Goal: Communication & Community: Answer question/provide support

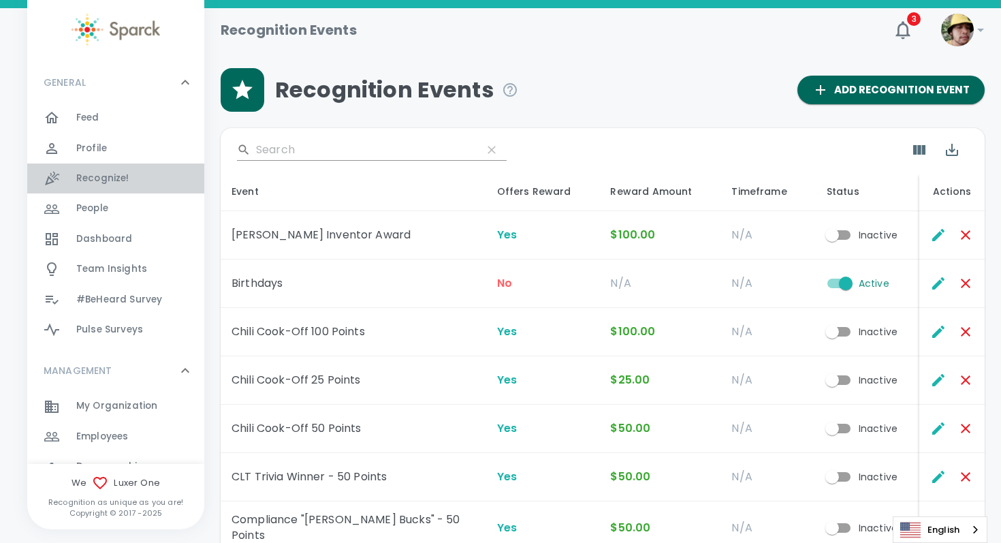
click at [112, 176] on span "Recognize!" at bounding box center [102, 179] width 53 height 14
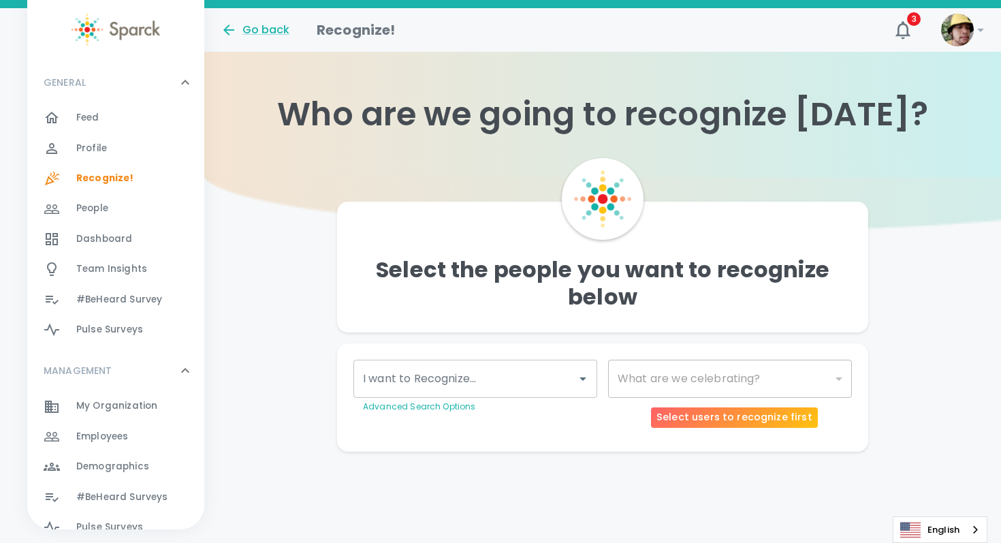
click at [650, 383] on div "​" at bounding box center [730, 379] width 244 height 38
click at [664, 381] on div "​" at bounding box center [730, 379] width 244 height 38
click at [573, 374] on div at bounding box center [582, 378] width 18 height 19
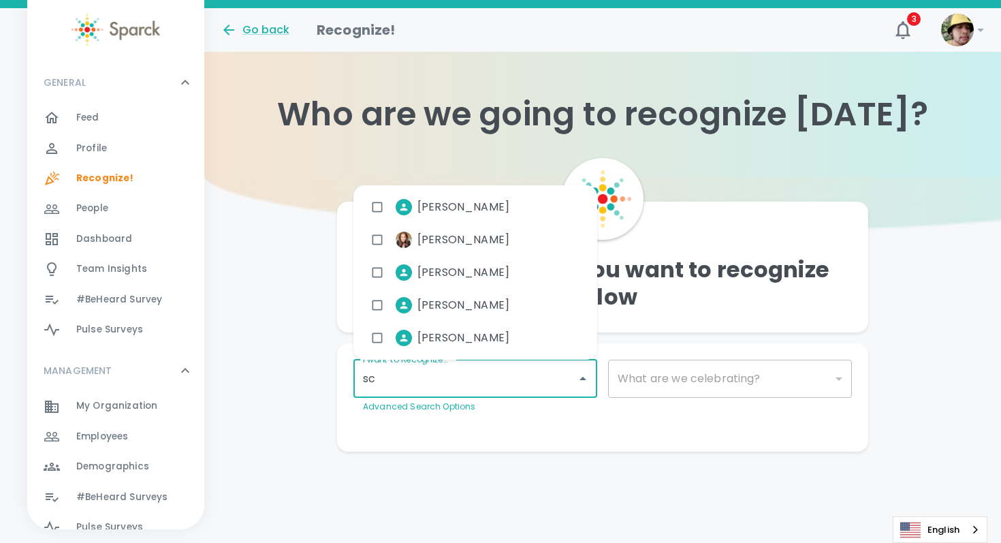
type input "sco"
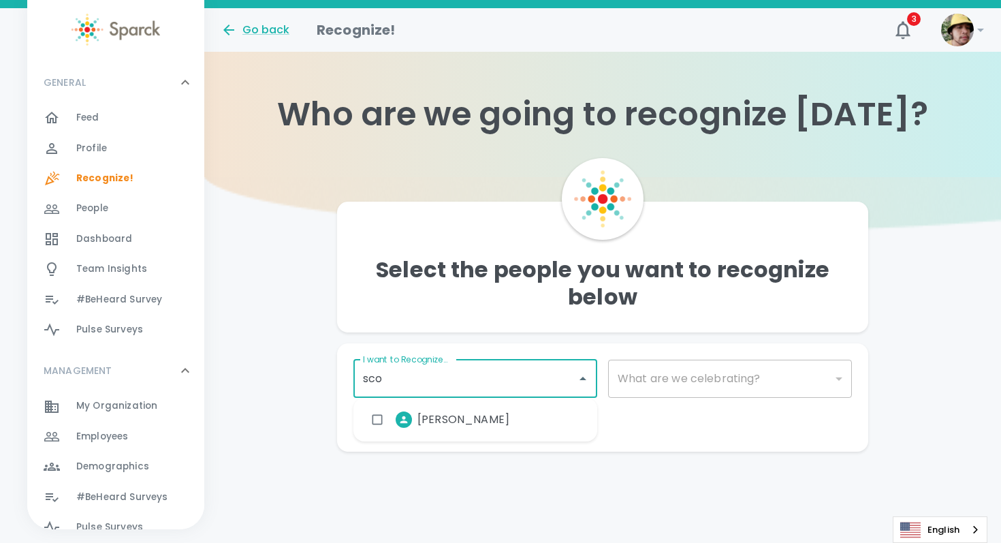
click at [479, 428] on li "[PERSON_NAME]" at bounding box center [442, 419] width 156 height 34
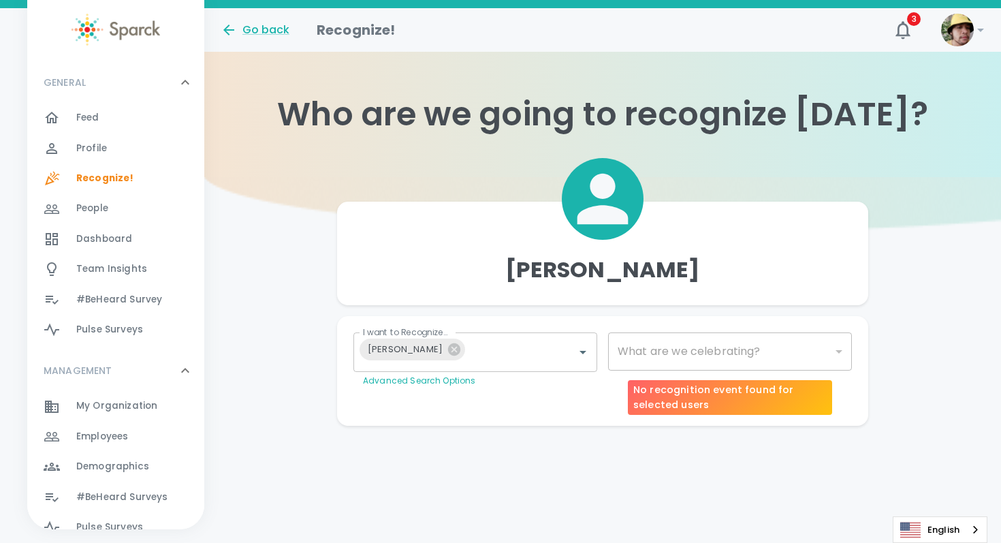
click at [676, 345] on div "​" at bounding box center [730, 351] width 244 height 38
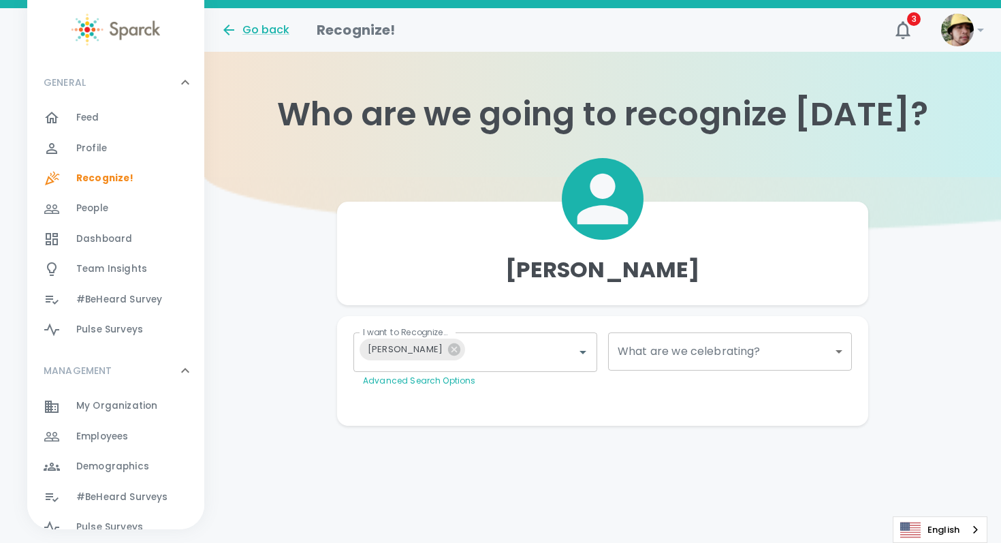
click at [693, 353] on body "Skip Navigation Go back Recognize! 3 ! GENERAL 0 Feed 0 Profile 0 Recognize! 0 …" at bounding box center [500, 240] width 1001 height 480
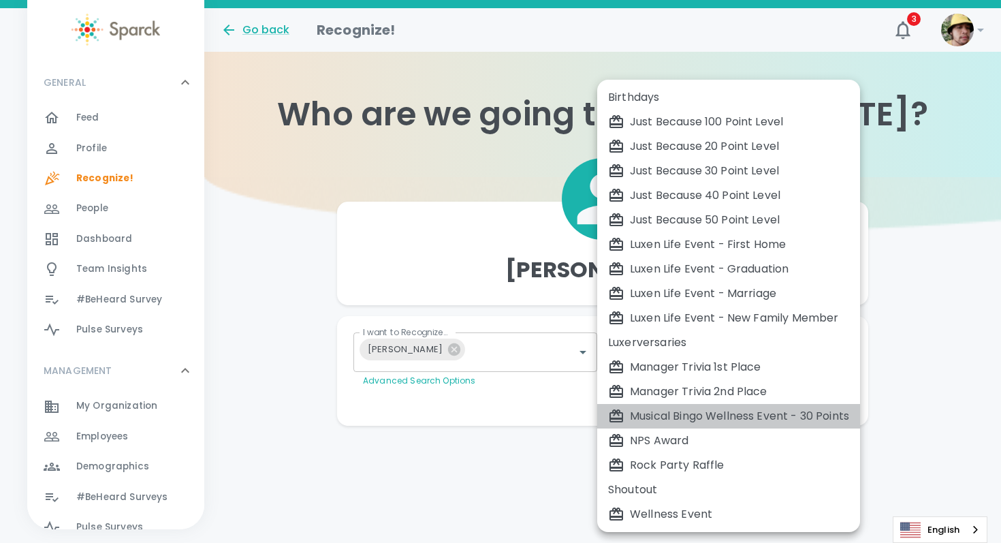
click at [710, 426] on li "Musical Bingo Wellness Event - 30 Points" at bounding box center [728, 416] width 263 height 25
type input "2385"
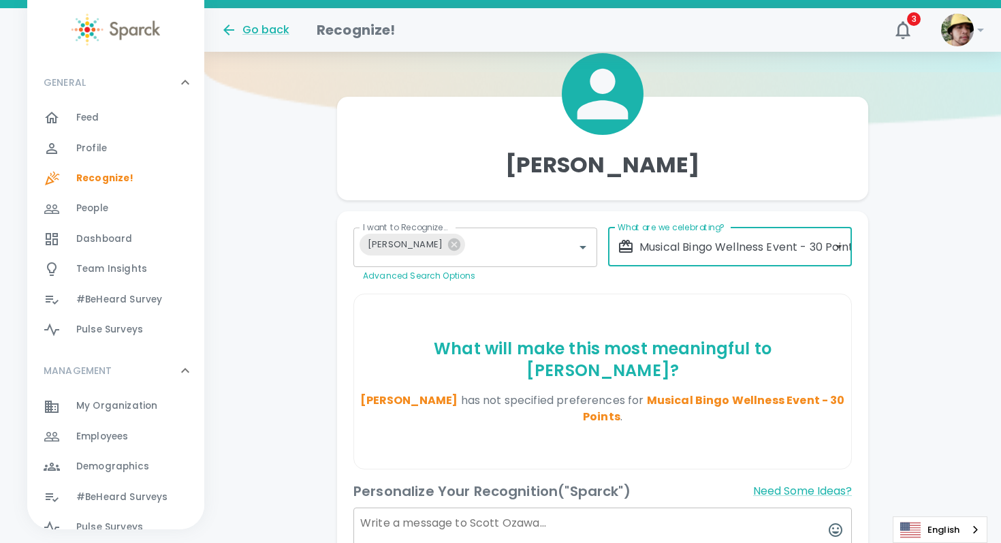
scroll to position [106, 0]
click at [522, 232] on div "[PERSON_NAME] I want to Recognize..." at bounding box center [475, 245] width 244 height 39
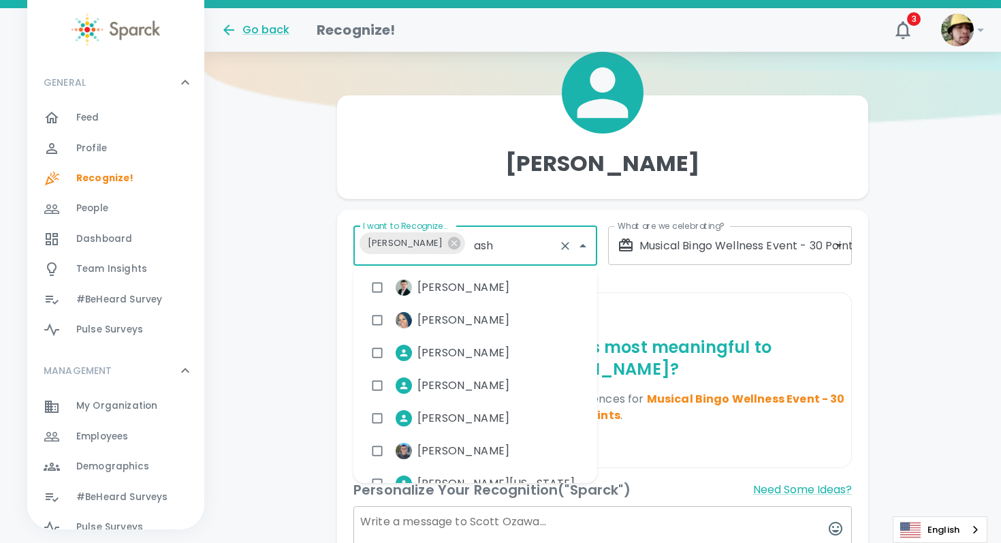
type input "ashl"
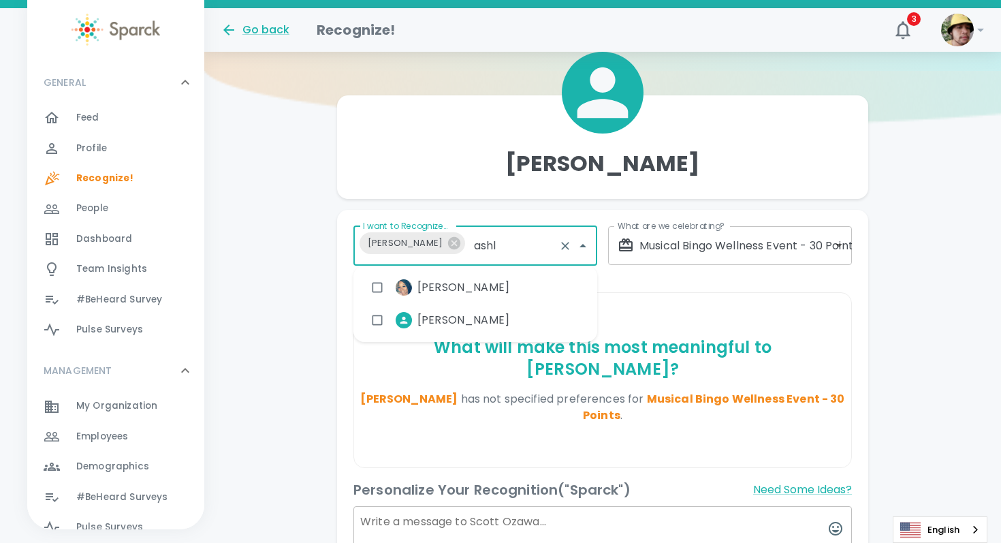
click at [489, 299] on li "[PERSON_NAME]" at bounding box center [442, 287] width 156 height 34
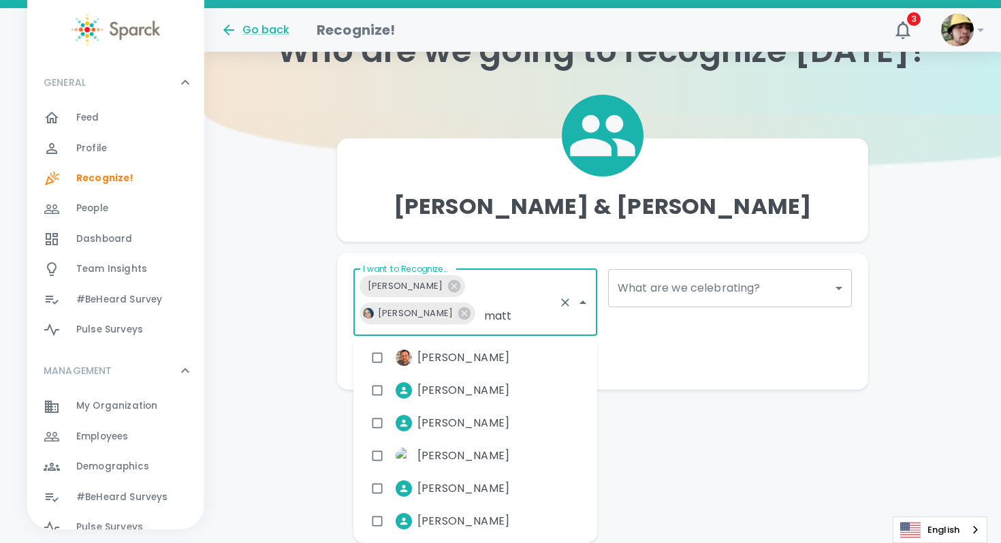
scroll to position [0, 0]
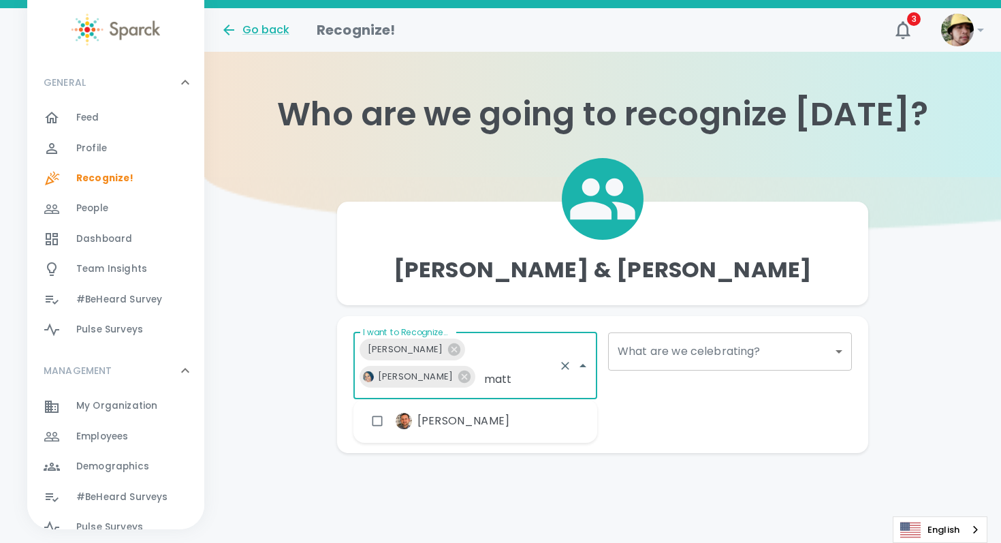
type input "matt"
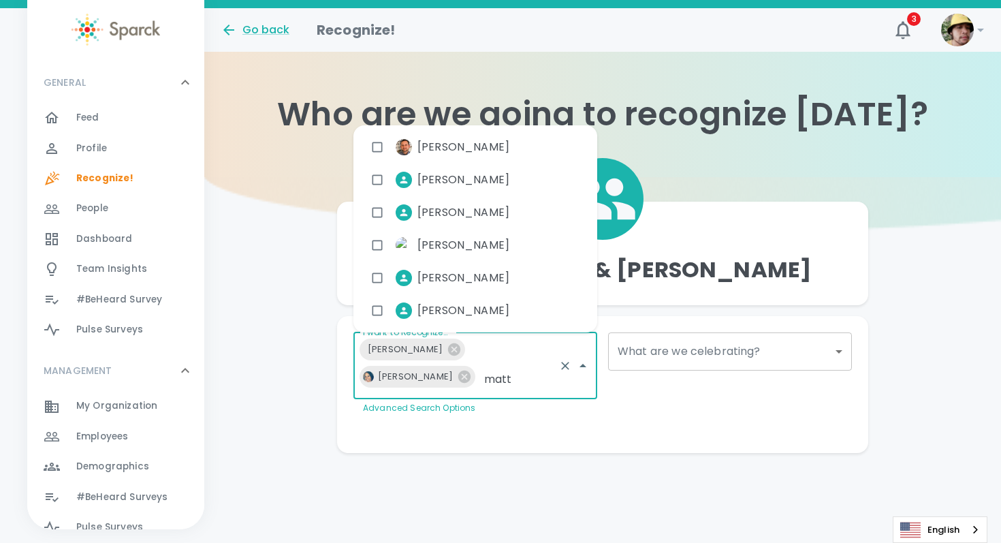
click at [509, 217] on span "[PERSON_NAME]" at bounding box center [463, 212] width 92 height 16
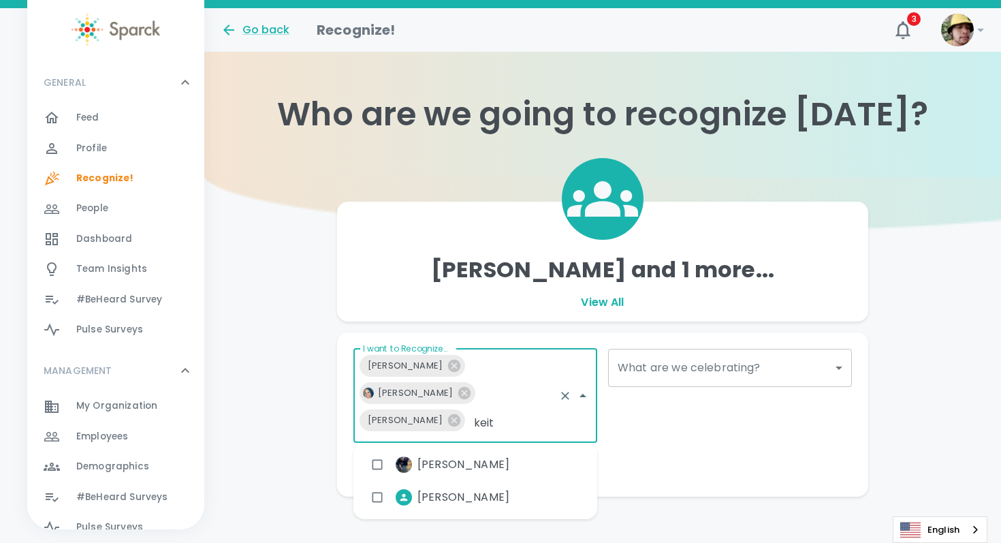
type input "[PERSON_NAME]"
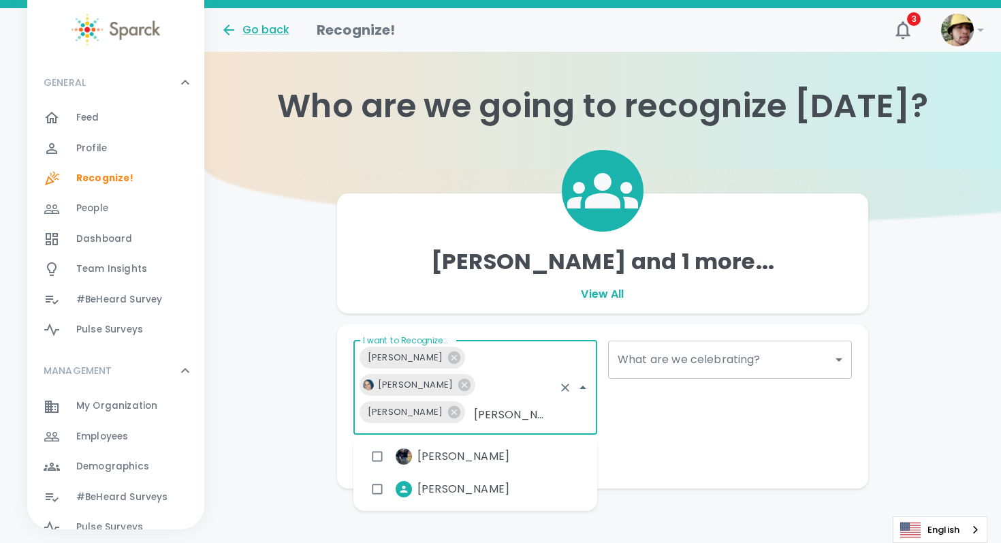
click at [466, 449] on span "[PERSON_NAME]" at bounding box center [463, 456] width 92 height 16
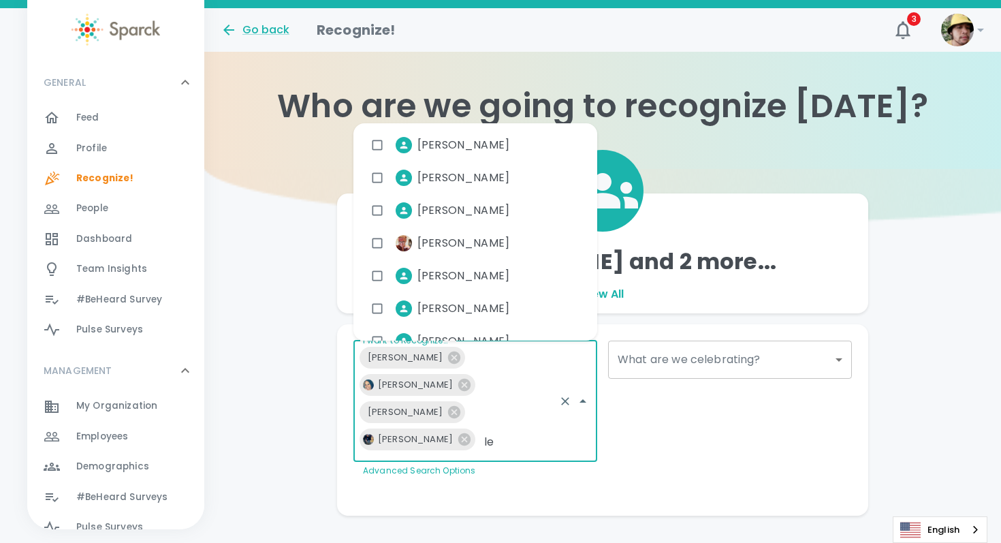
type input "l"
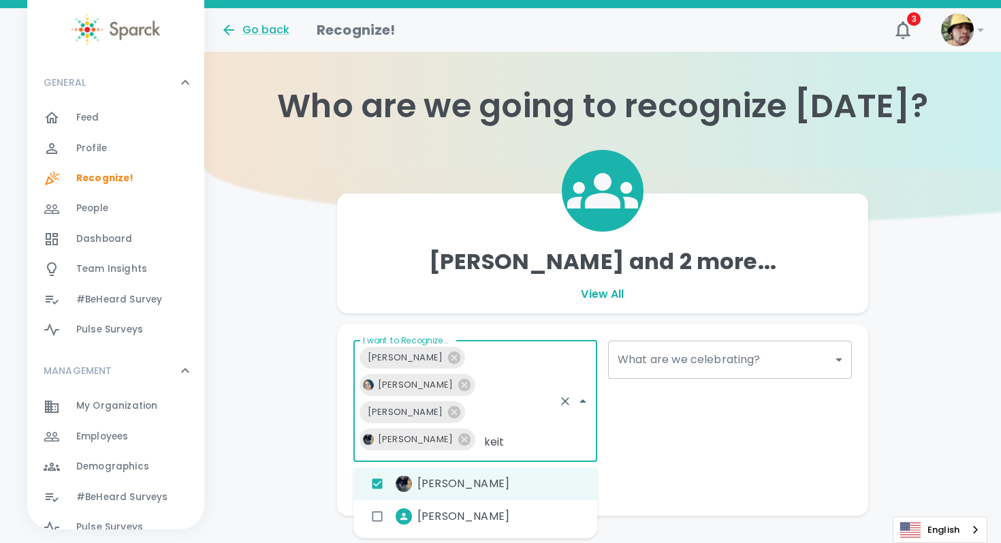
type input "[PERSON_NAME]"
click at [477, 520] on span "[PERSON_NAME]" at bounding box center [463, 516] width 92 height 16
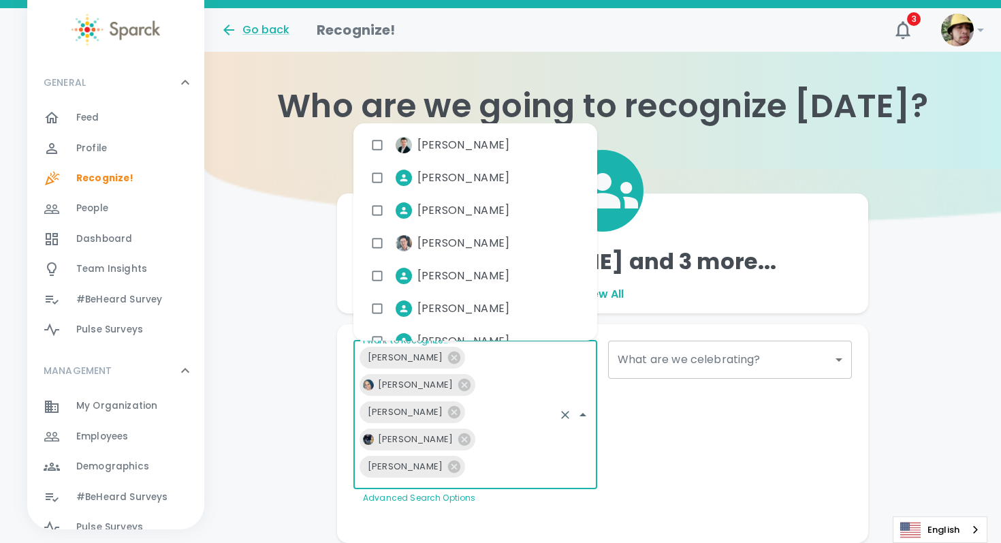
click at [694, 429] on div "What are we celebrating? ​ What are we celebrating?" at bounding box center [724, 417] width 255 height 175
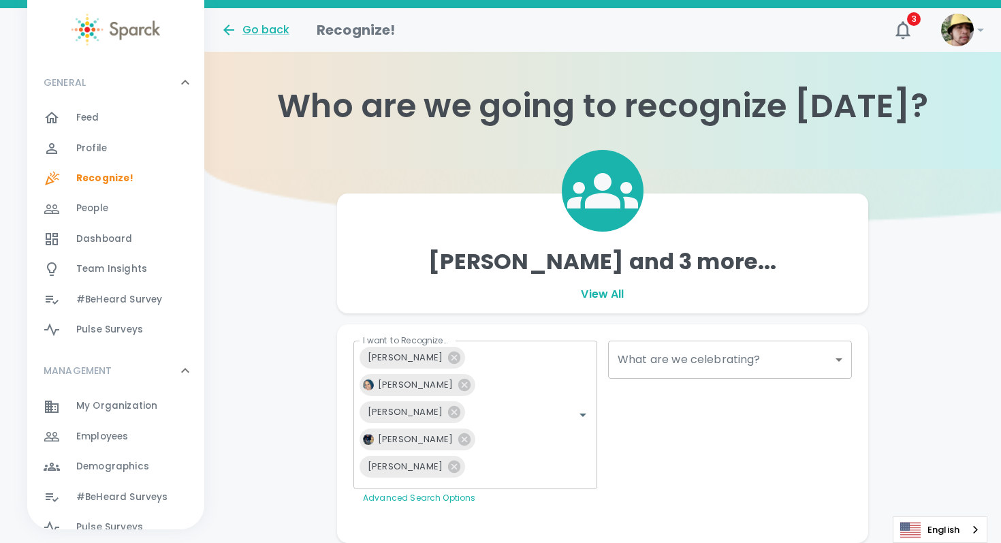
click at [659, 358] on body "Skip Navigation Go back Recognize! 3 ! GENERAL 0 Feed 0 Profile 0 Recognize! 0 …" at bounding box center [500, 294] width 1001 height 605
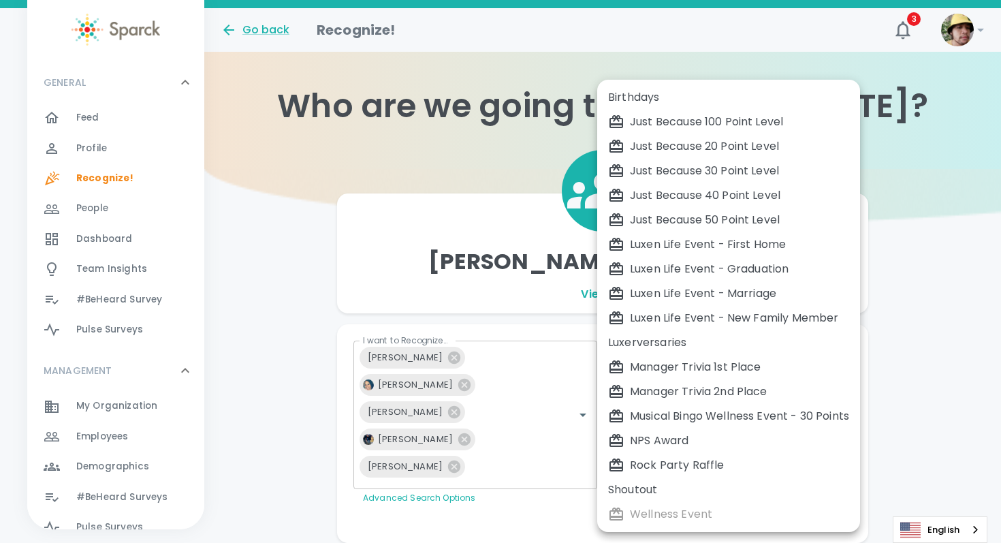
click at [706, 409] on div "Musical Bingo Wellness Event - 30 Points" at bounding box center [728, 416] width 241 height 16
type input "2385"
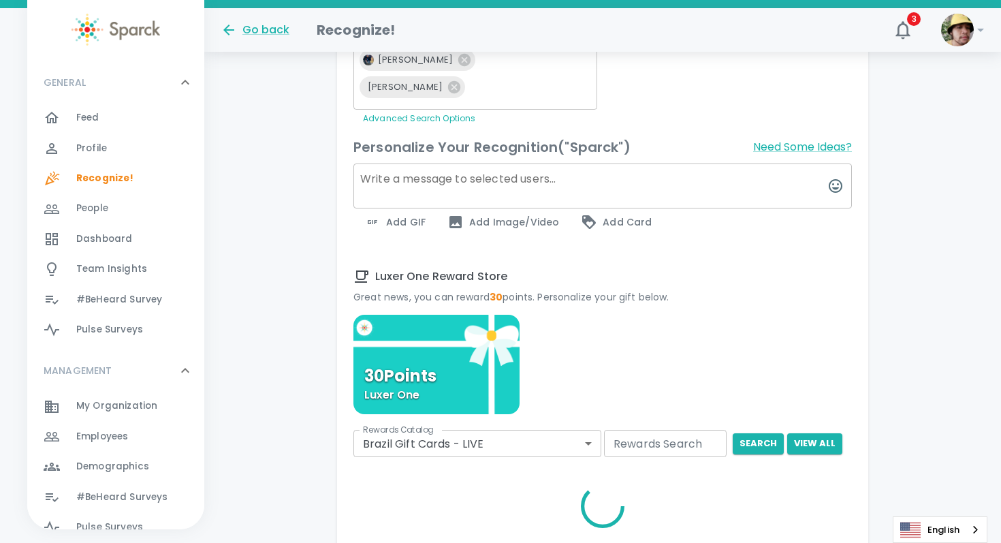
scroll to position [404, 0]
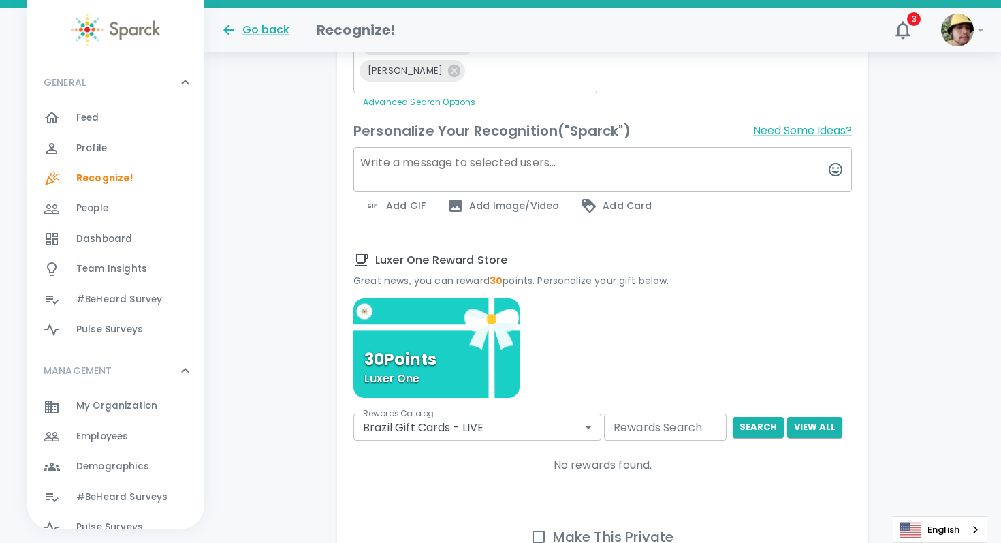
click at [587, 175] on textarea at bounding box center [602, 169] width 498 height 45
type textarea "H"
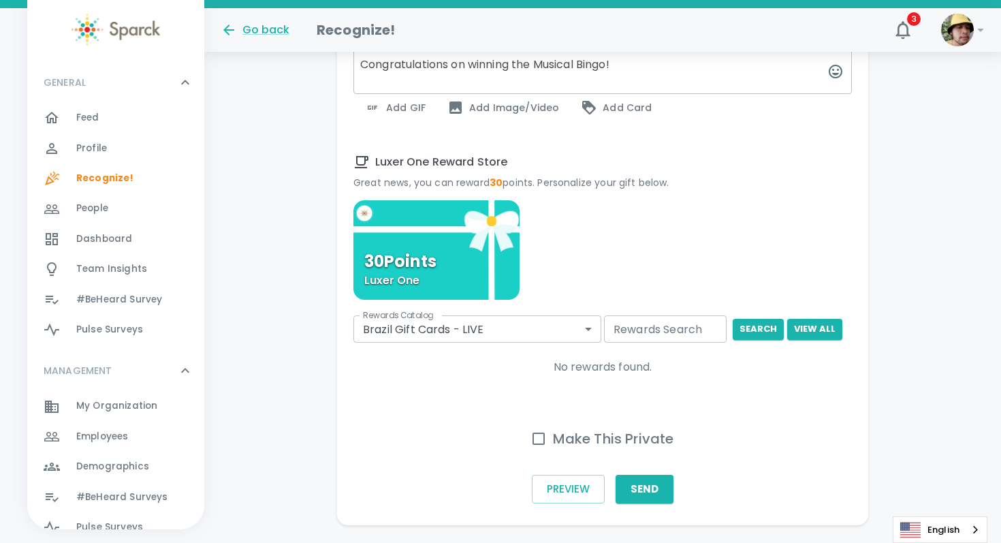
scroll to position [539, 0]
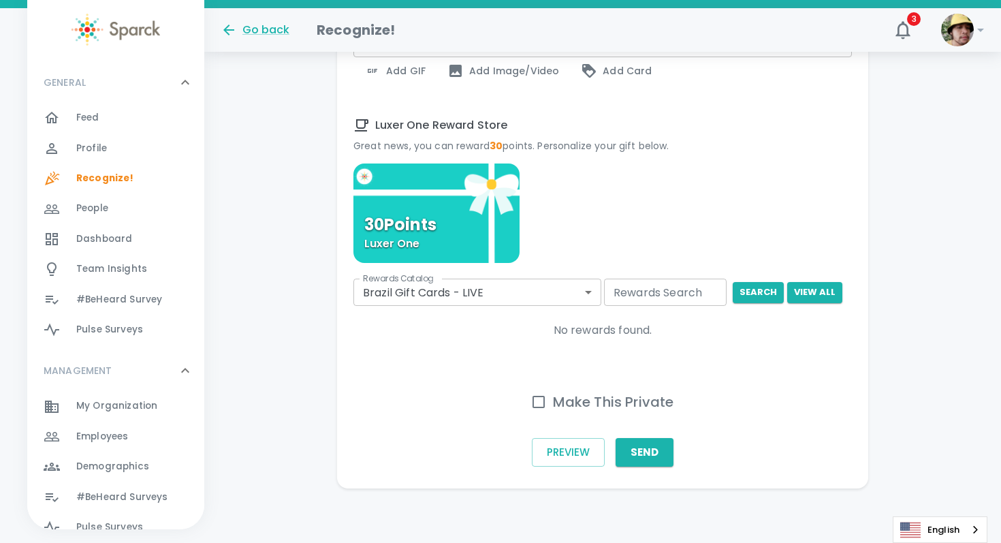
type textarea "Congratulations on winning the Musical Bingo!"
click at [458, 208] on div "30 Points Luxer One" at bounding box center [436, 212] width 166 height 99
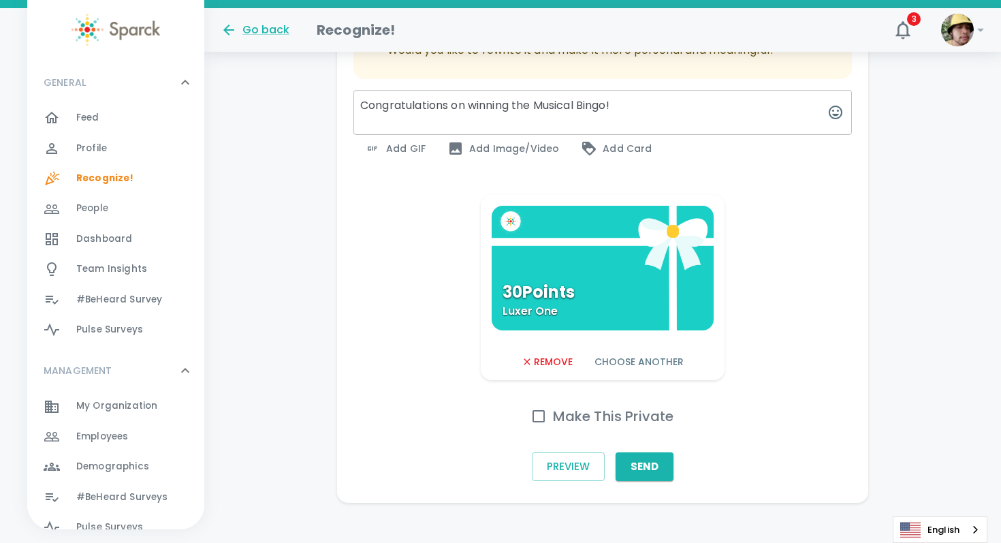
scroll to position [569, 0]
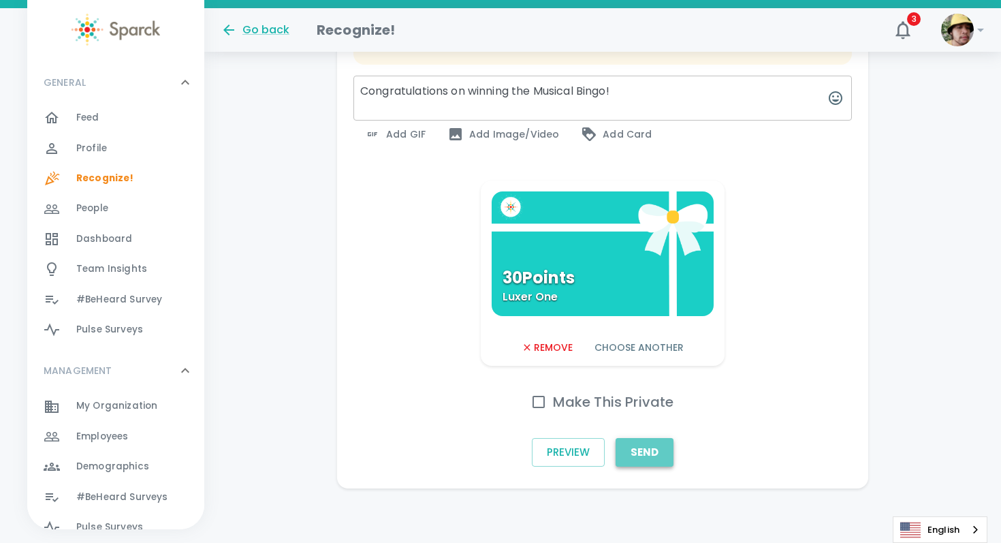
click at [639, 455] on button "Send" at bounding box center [645, 452] width 58 height 29
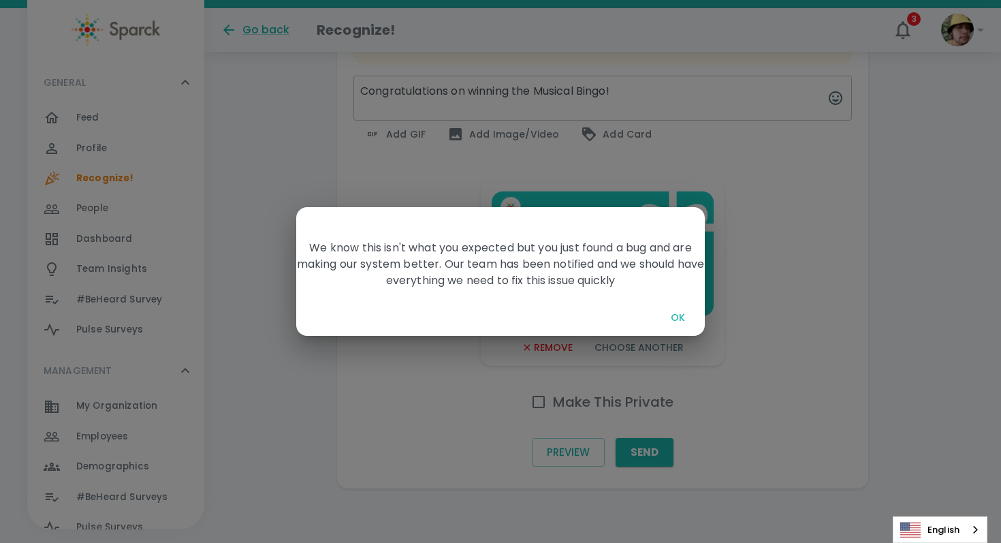
click at [664, 308] on button "OK" at bounding box center [678, 317] width 44 height 25
